Goal: Task Accomplishment & Management: Use online tool/utility

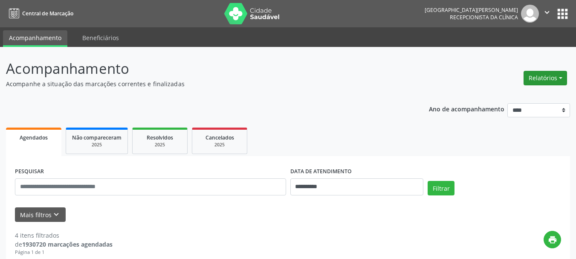
click at [540, 77] on button "Relatórios" at bounding box center [544, 78] width 43 height 14
click at [503, 98] on link "Agendamentos" at bounding box center [521, 96] width 92 height 12
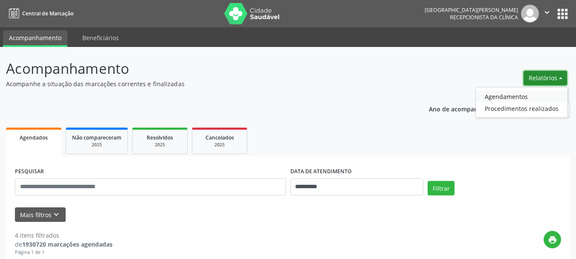
select select "*"
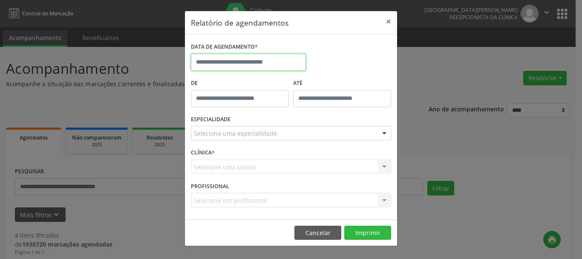
click at [251, 64] on input "text" at bounding box center [248, 62] width 115 height 17
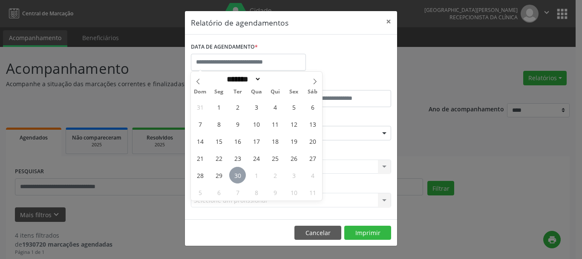
click at [240, 172] on span "30" at bounding box center [237, 175] width 17 height 17
type input "**********"
click at [253, 175] on span "1" at bounding box center [256, 175] width 17 height 17
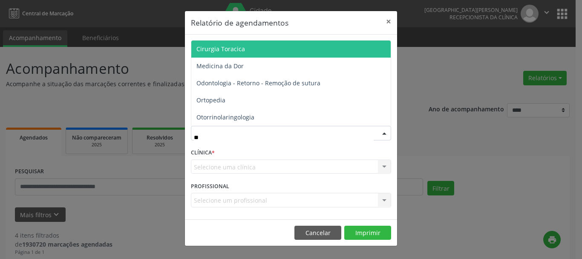
type input "***"
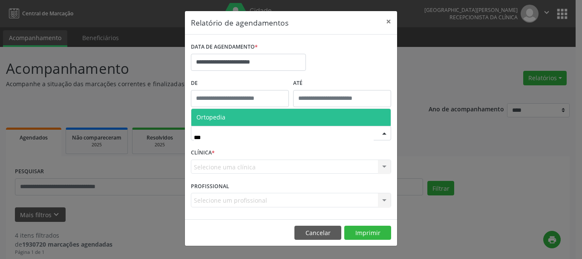
click at [227, 118] on span "Ortopedia" at bounding box center [290, 117] width 199 height 17
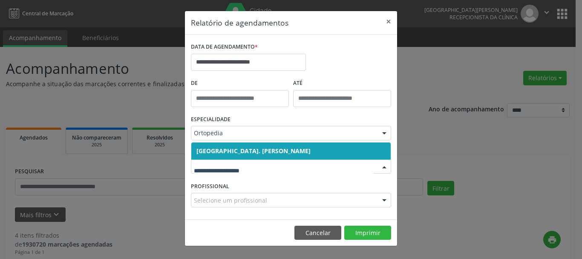
click at [380, 164] on div at bounding box center [384, 167] width 13 height 14
click at [297, 150] on span "[GEOGRAPHIC_DATA]. [PERSON_NAME]" at bounding box center [253, 151] width 114 height 8
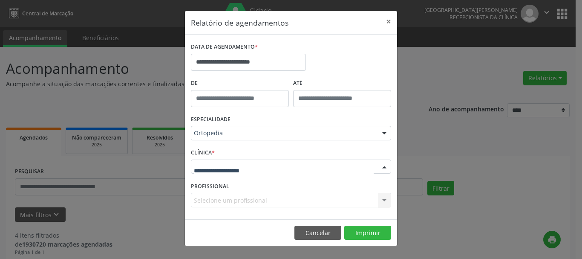
click at [304, 168] on div at bounding box center [291, 166] width 200 height 14
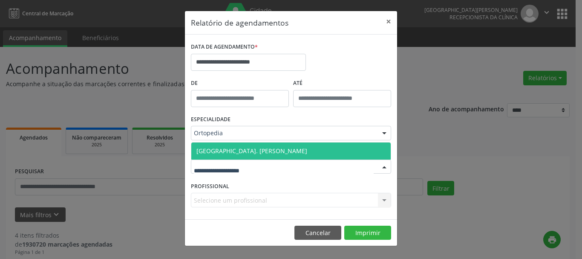
click at [293, 150] on span "[GEOGRAPHIC_DATA]. [PERSON_NAME]" at bounding box center [251, 151] width 111 height 8
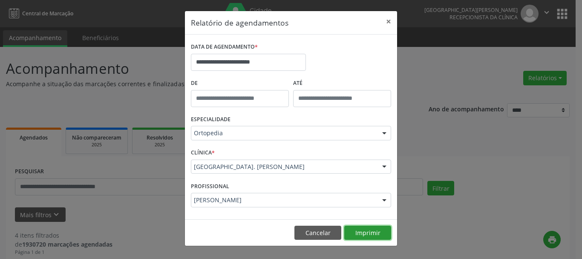
click at [361, 228] on button "Imprimir" at bounding box center [367, 232] width 47 height 14
